Goal: Task Accomplishment & Management: Manage account settings

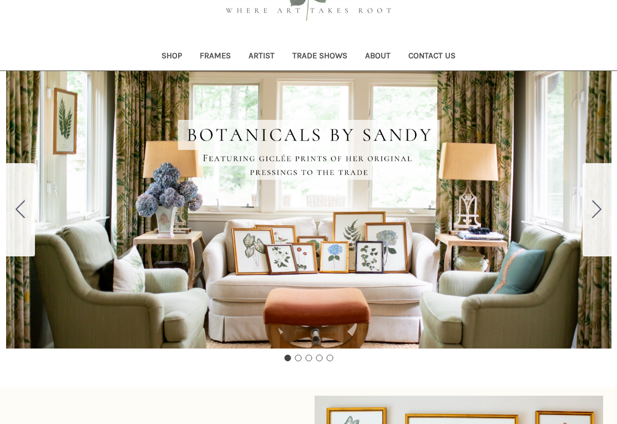
scroll to position [95, 0]
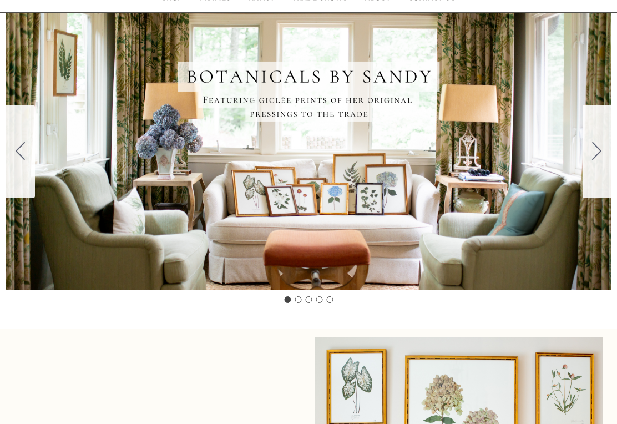
click at [597, 157] on icon "Go to slide 2" at bounding box center [596, 152] width 9 height 18
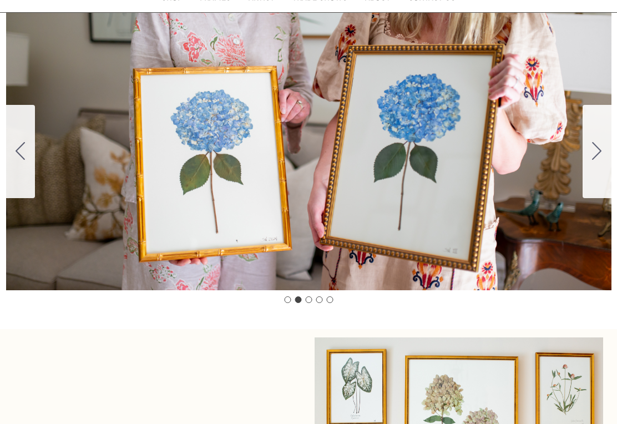
click at [598, 155] on icon "Go to slide 3" at bounding box center [596, 151] width 9 height 18
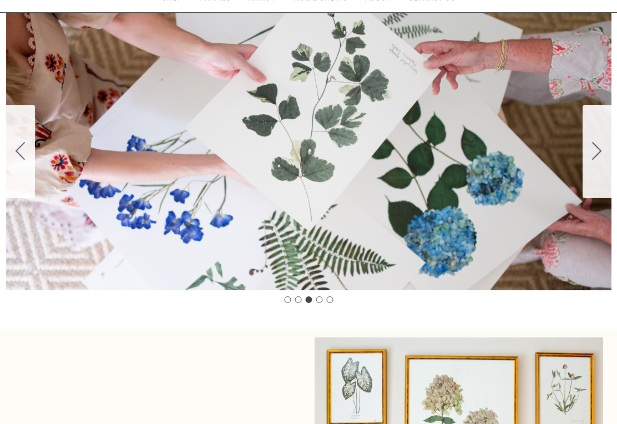
click at [600, 150] on icon "Go to slide 4" at bounding box center [596, 151] width 9 height 18
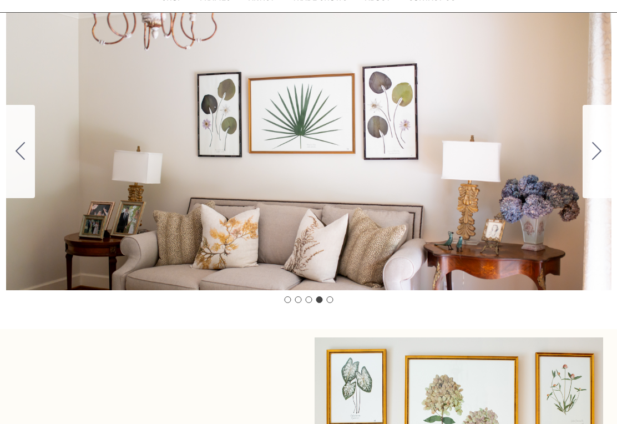
click at [594, 152] on icon "Go to slide 5" at bounding box center [596, 151] width 9 height 18
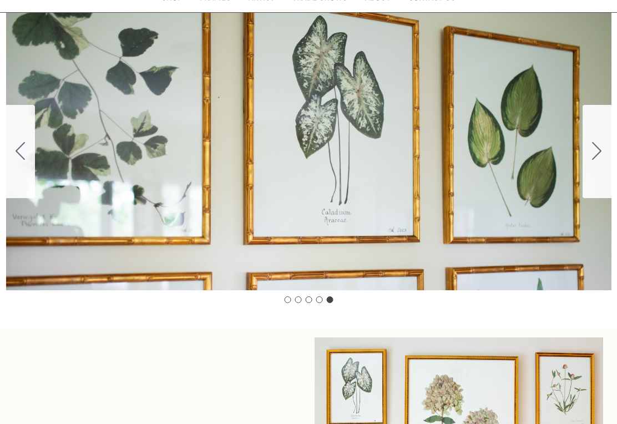
click at [601, 145] on icon "Go to slide 1" at bounding box center [596, 151] width 9 height 18
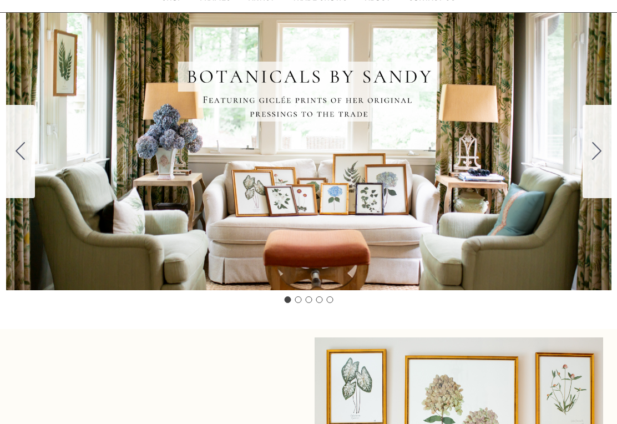
click at [591, 153] on button "Go to slide 2" at bounding box center [597, 151] width 29 height 93
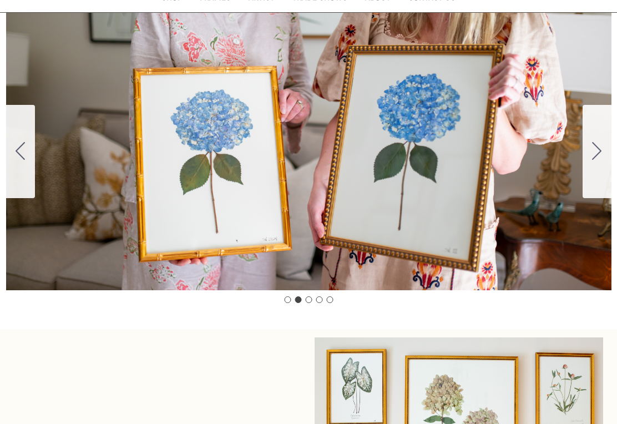
click at [23, 150] on icon "Go to slide 1" at bounding box center [20, 151] width 9 height 18
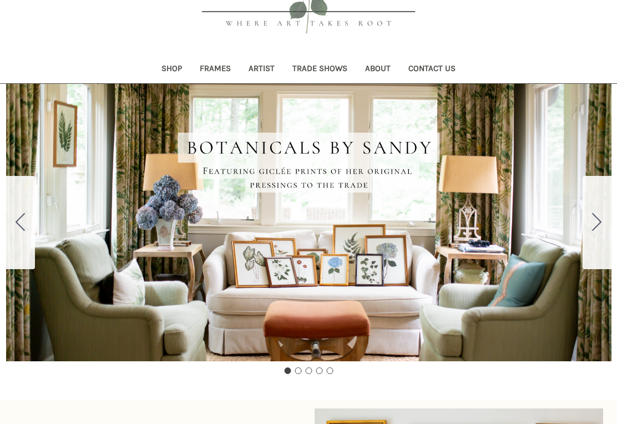
scroll to position [83, 0]
click at [599, 225] on icon "Go to slide 2" at bounding box center [596, 222] width 9 height 18
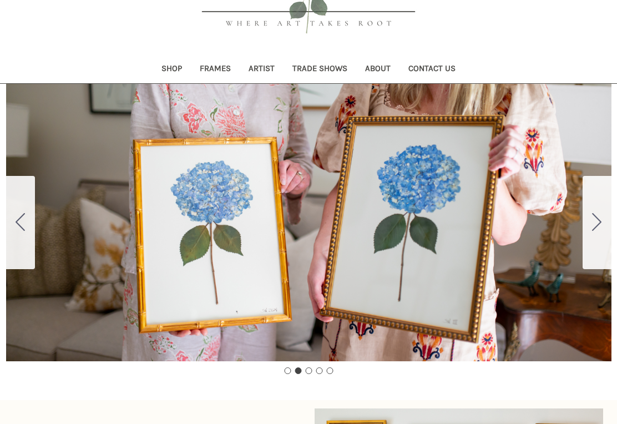
click at [603, 228] on button "Go to slide 3" at bounding box center [597, 222] width 29 height 93
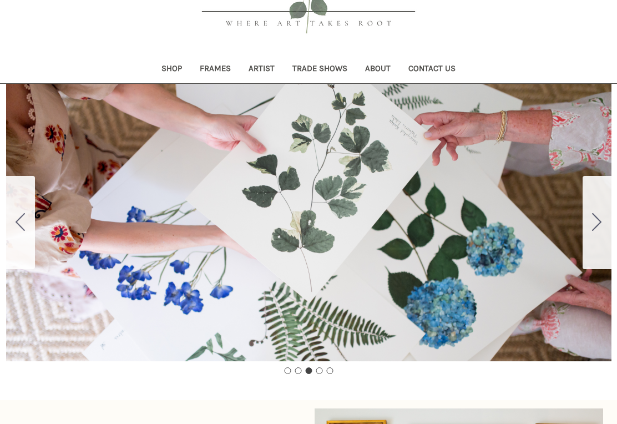
click at [601, 229] on icon "Go to slide 4" at bounding box center [596, 222] width 9 height 18
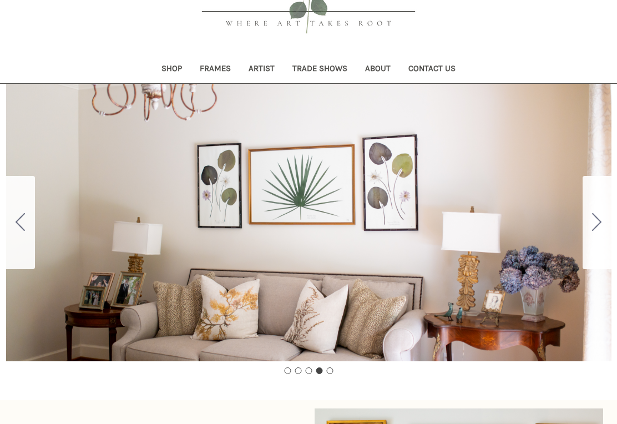
click at [600, 227] on icon "Go to slide 5" at bounding box center [596, 222] width 9 height 18
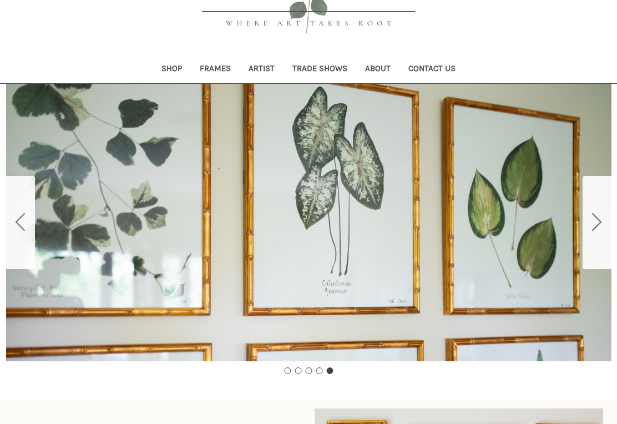
click at [603, 228] on button "Go to slide 1" at bounding box center [597, 222] width 29 height 93
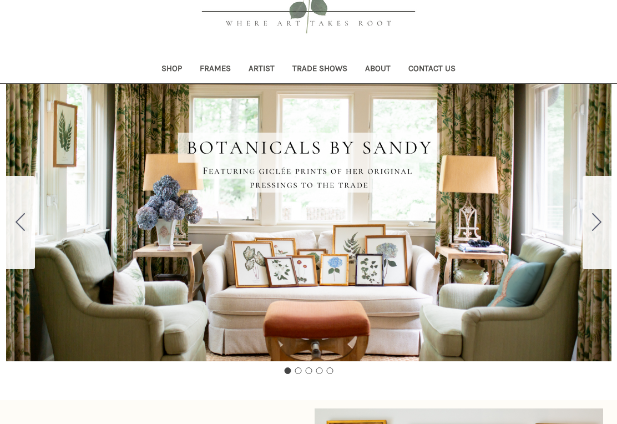
click at [597, 229] on icon "Go to slide 2" at bounding box center [596, 222] width 9 height 18
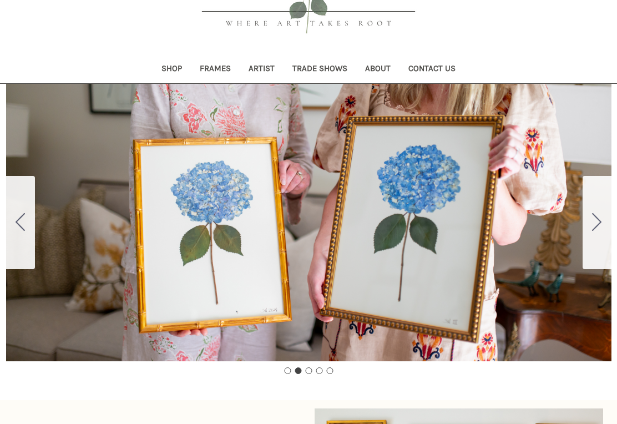
click at [597, 224] on icon "Go to slide 3" at bounding box center [596, 222] width 9 height 18
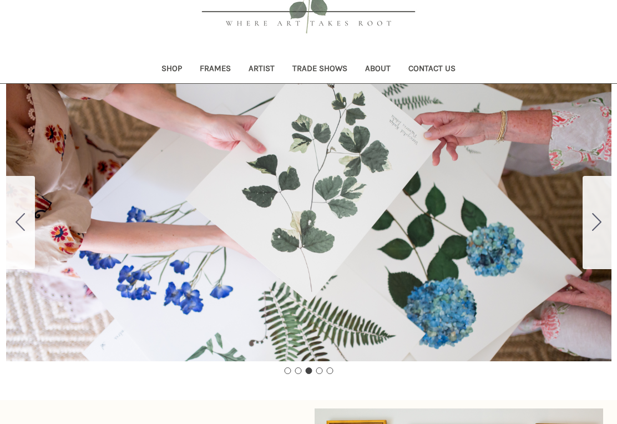
click at [14, 214] on button "Go to slide 2" at bounding box center [20, 222] width 29 height 93
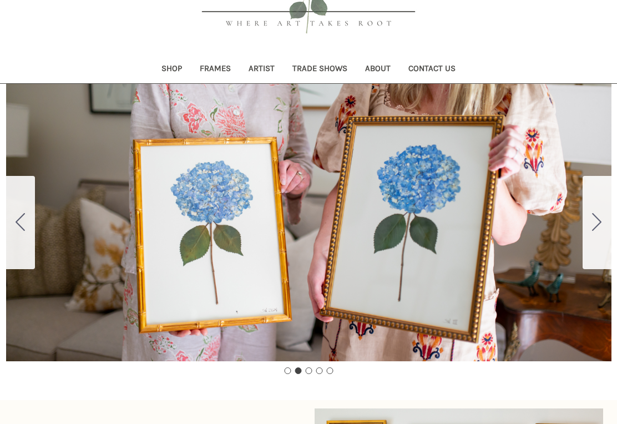
click at [21, 214] on icon "Go to slide 1" at bounding box center [20, 222] width 9 height 18
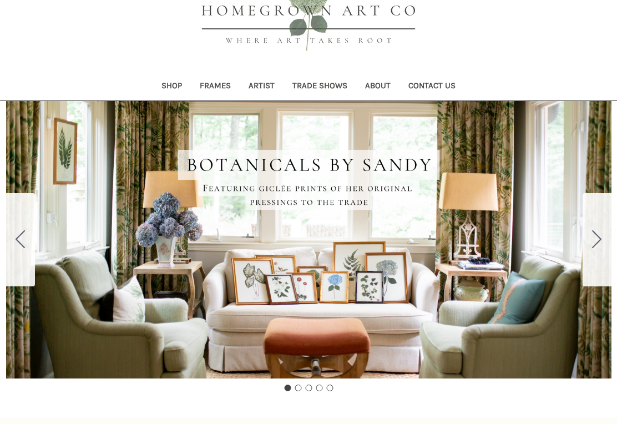
scroll to position [0, 0]
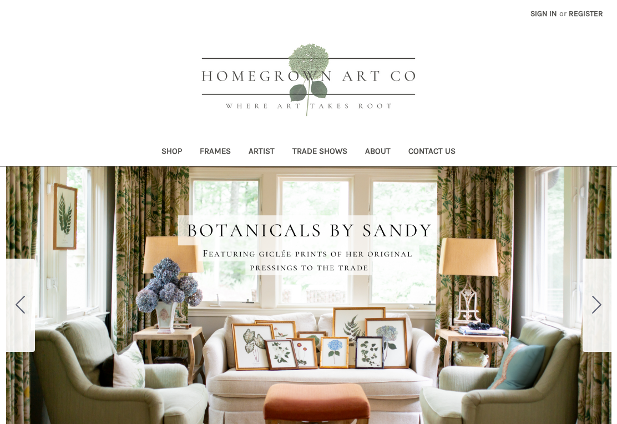
click at [158, 156] on link "Shop" at bounding box center [172, 152] width 38 height 27
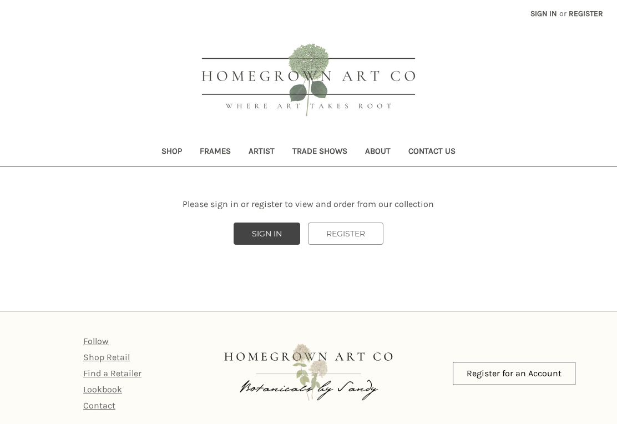
click at [268, 228] on link "SIGN IN" at bounding box center [267, 234] width 67 height 22
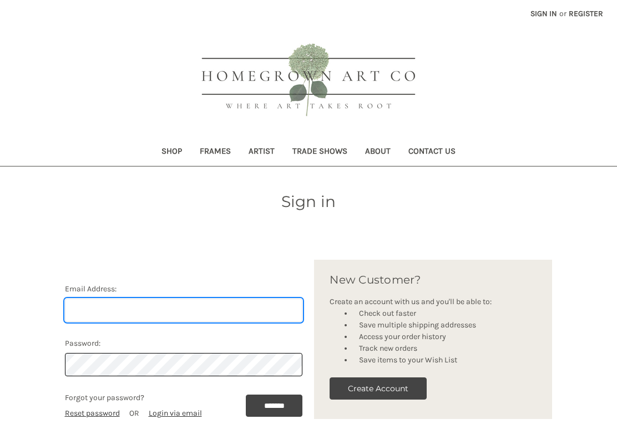
scroll to position [61, 0]
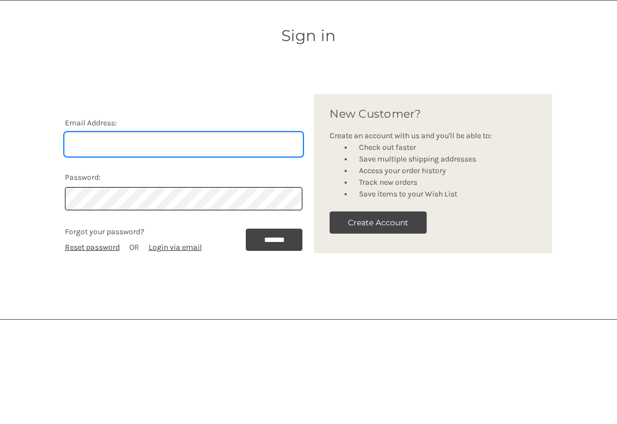
type input "susanwest516@gmail.com"
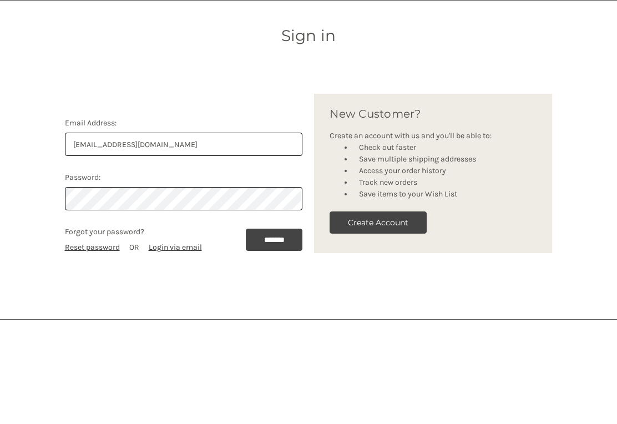
click at [271, 334] on input "*******" at bounding box center [274, 345] width 57 height 22
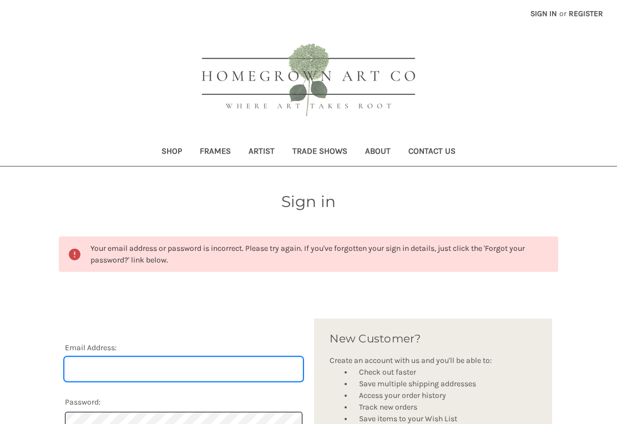
scroll to position [120, 0]
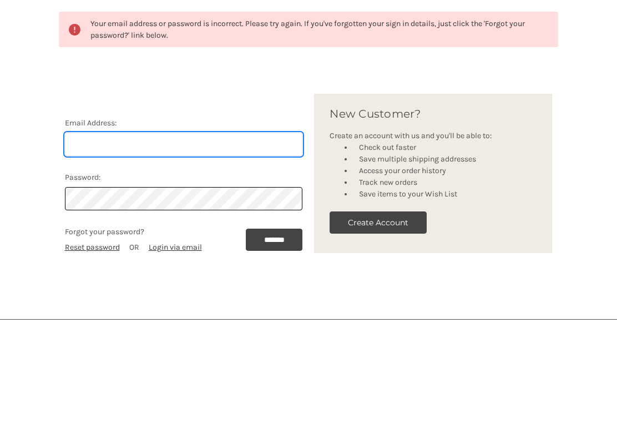
type input "[EMAIL_ADDRESS][DOMAIN_NAME]"
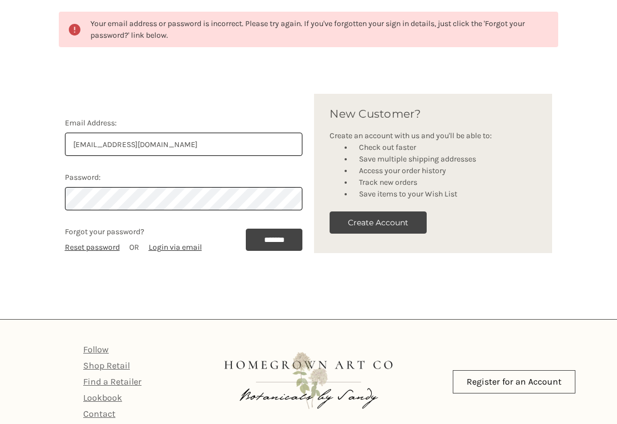
scroll to position [225, 0]
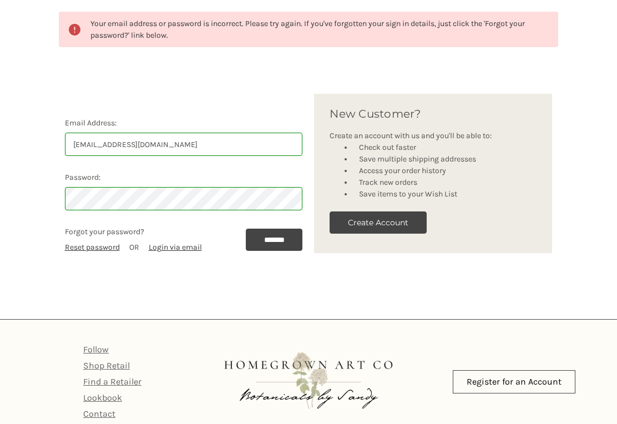
click at [268, 237] on input "*******" at bounding box center [274, 240] width 57 height 22
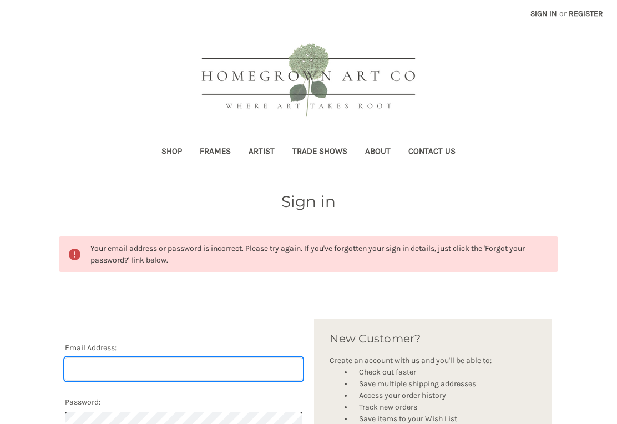
scroll to position [120, 0]
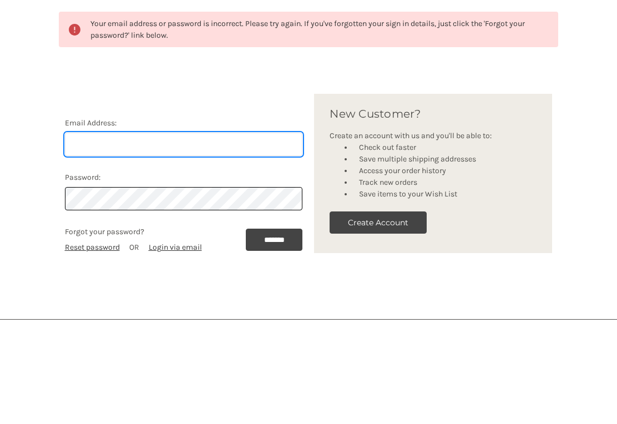
type input "[EMAIL_ADDRESS][DOMAIN_NAME]"
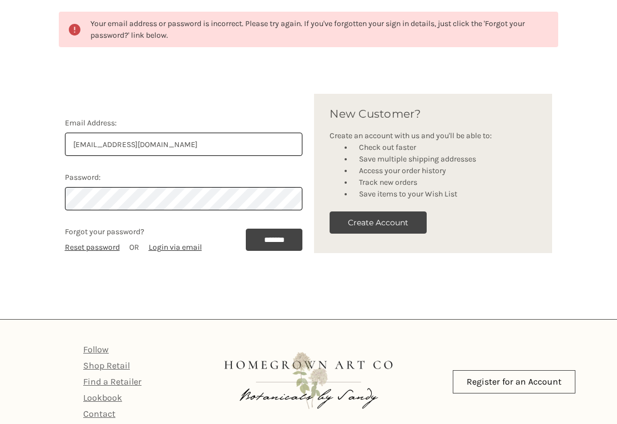
scroll to position [225, 0]
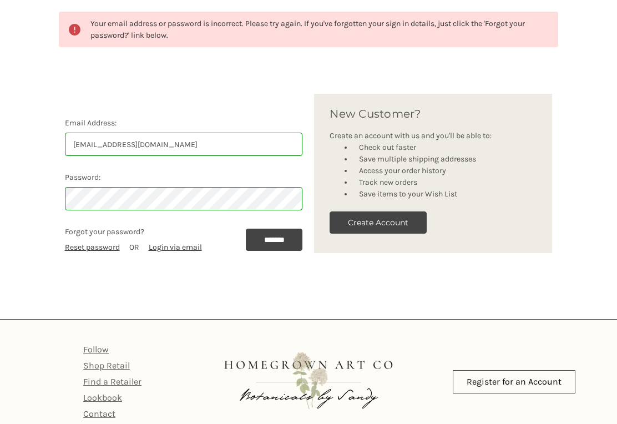
click at [269, 244] on input "*******" at bounding box center [274, 240] width 57 height 22
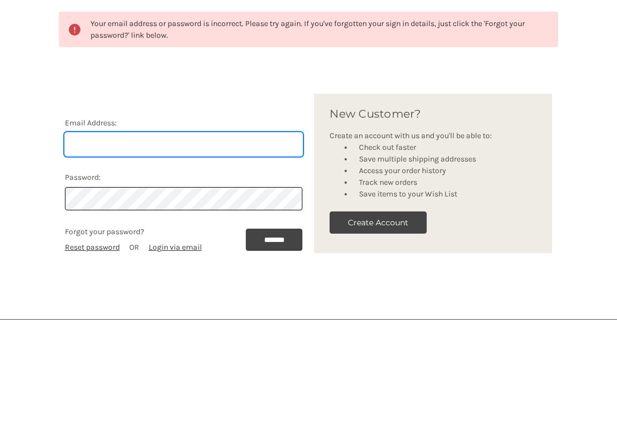
scroll to position [245, 0]
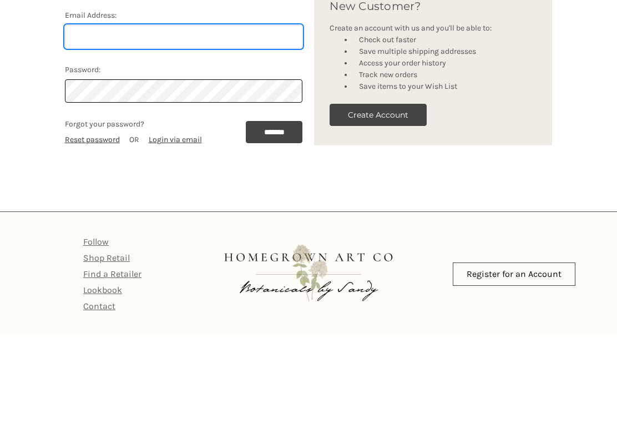
click at [124, 340] on link "Shop Retail" at bounding box center [106, 345] width 47 height 11
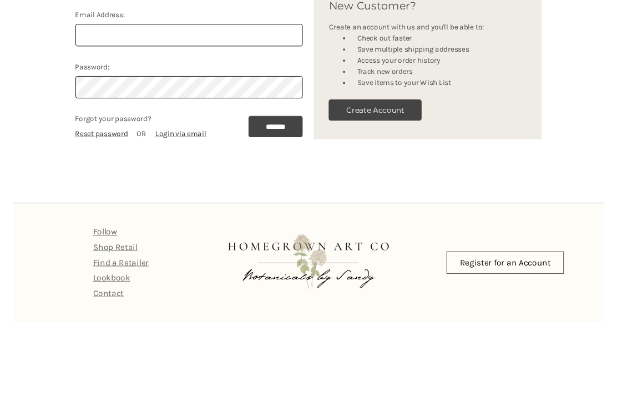
scroll to position [228, 0]
